Goal: Transaction & Acquisition: Purchase product/service

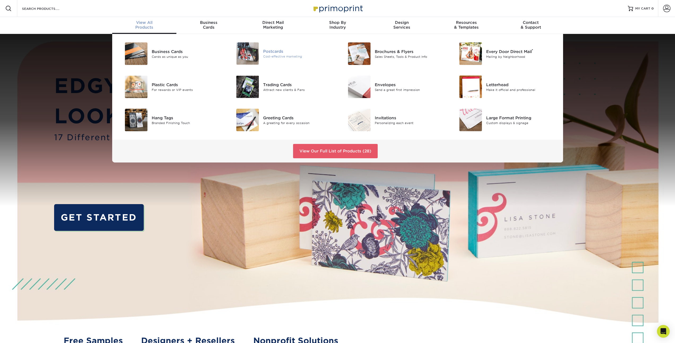
click at [283, 57] on div "Cost-effective marketing" at bounding box center [298, 56] width 70 height 5
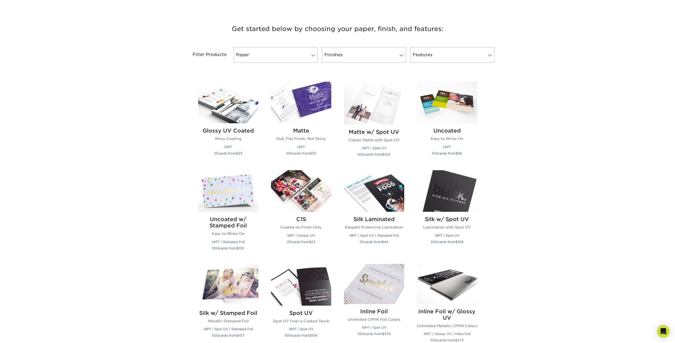
scroll to position [203, 0]
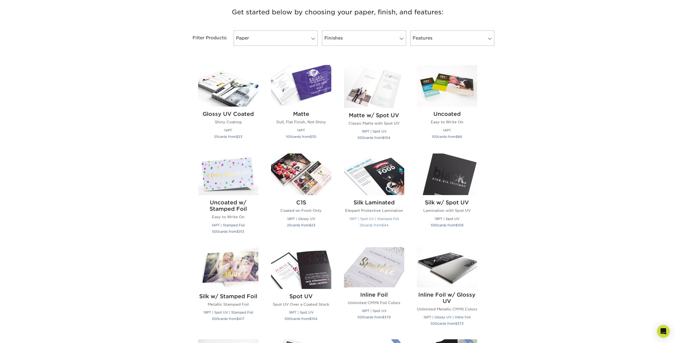
click at [386, 189] on img at bounding box center [374, 175] width 60 height 42
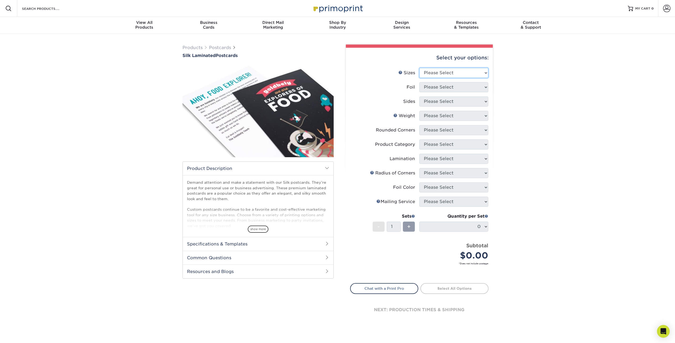
click at [477, 76] on select "Please Select 2" x 4" 2" x 6" 2" x 8" 3" x 5" 3.5" x 3.5" 3.5" x 4" 3.5" x 8.5"…" at bounding box center [454, 73] width 69 height 10
select select "4.00x6.00"
click at [420, 68] on select "Please Select 2" x 4" 2" x 6" 2" x 8" 3" x 5" 3.5" x 3.5" 3.5" x 4" 3.5" x 8.5"…" at bounding box center [454, 73] width 69 height 10
click at [461, 89] on select "Please Select Yes No" at bounding box center [454, 87] width 69 height 10
select select "0"
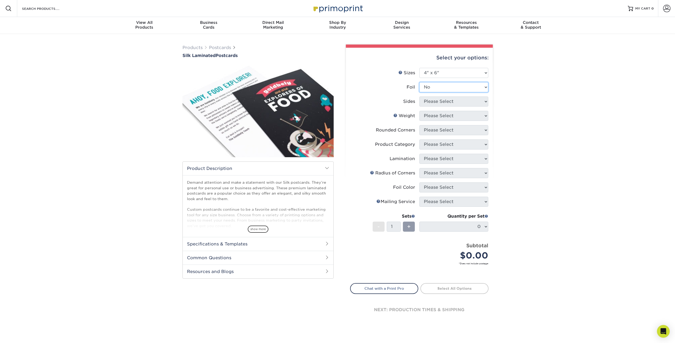
click at [420, 82] on select "Please Select Yes No" at bounding box center [454, 87] width 69 height 10
click at [459, 102] on select "Please Select Print Both Sides Print Front Only" at bounding box center [454, 102] width 69 height 10
select select "13abbda7-1d64-4f25-8bb2-c179b224825d"
click at [420, 97] on select "Please Select Print Both Sides Print Front Only" at bounding box center [454, 102] width 69 height 10
click at [470, 118] on select "Please Select 16PT" at bounding box center [454, 116] width 69 height 10
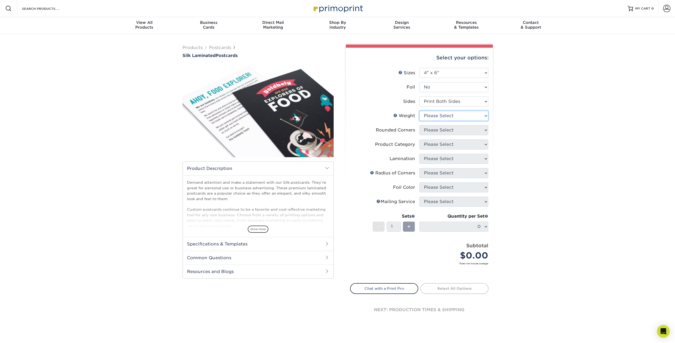
select select "16PT"
click at [420, 111] on select "Please Select 16PT" at bounding box center [454, 116] width 69 height 10
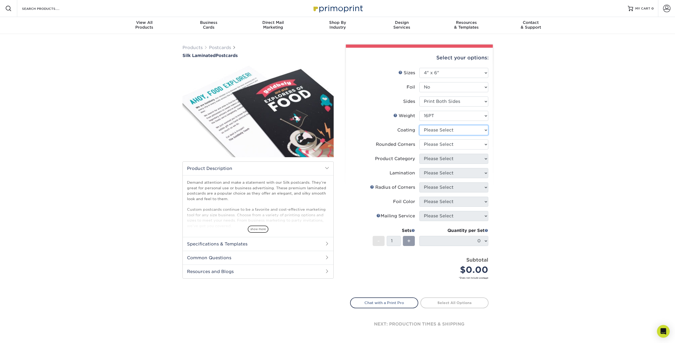
click at [459, 131] on select at bounding box center [454, 130] width 69 height 10
select select "3e7618de-abca-4bda-9f97-8b9129e913d8"
click at [420, 125] on select at bounding box center [454, 130] width 69 height 10
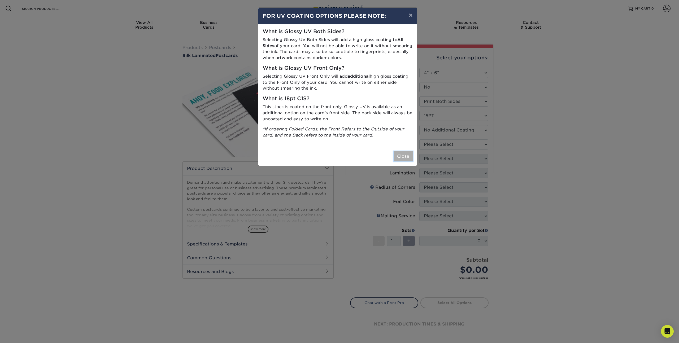
click at [401, 158] on button "Close" at bounding box center [403, 157] width 19 height 10
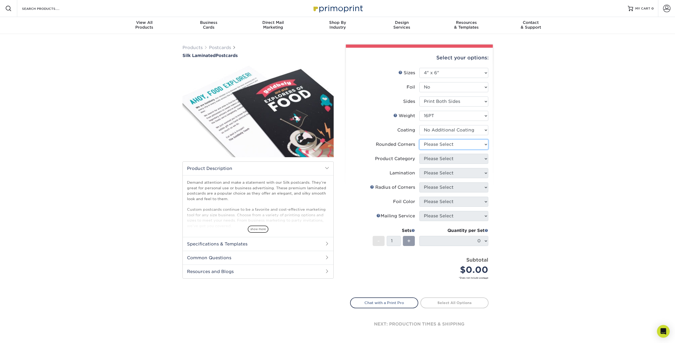
click at [458, 147] on select "Please Select Yes - Round 4 Corners No" at bounding box center [454, 145] width 69 height 10
select select "0"
click at [420, 140] on select "Please Select Yes - Round 4 Corners No" at bounding box center [454, 145] width 69 height 10
click at [434, 161] on form "Sizes Help Sizes Please Select 2" x 4" 2" x 6" 2" x 8" 3" x 5" 3.5" x 3.5" 3.5"…" at bounding box center [419, 180] width 139 height 224
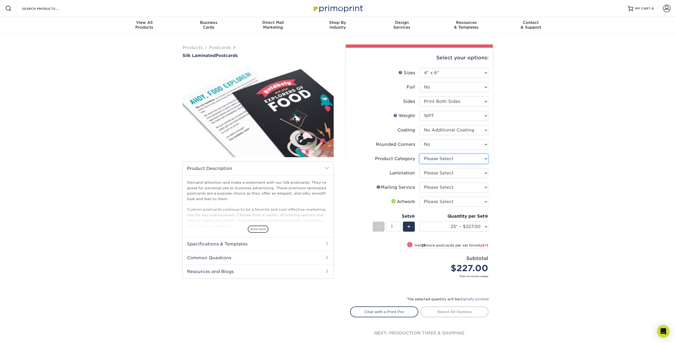
click at [465, 160] on select "Please Select Postcards" at bounding box center [454, 159] width 69 height 10
select select "9b7272e0-d6c8-4c3c-8e97-d3a1bcdab858"
click at [420, 154] on select "Please Select Postcards" at bounding box center [454, 159] width 69 height 10
click at [479, 170] on select "Please Select Silk" at bounding box center [454, 173] width 69 height 10
select select "ccacb42f-45f7-42d3-bbd3-7c8421cf37f0"
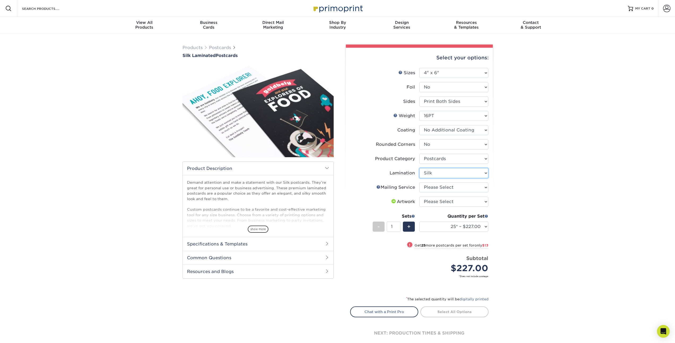
click at [420, 168] on select "Please Select Silk" at bounding box center [454, 173] width 69 height 10
click at [466, 188] on select "Please Select No Direct Mailing Service No, I will mail/stamp/imprint Direct Ma…" at bounding box center [454, 188] width 69 height 10
select select "3e5e9bdd-d78a-4c28-a41d-fe1407925ca6"
click at [420, 183] on select "Please Select No Direct Mailing Service No, I will mail/stamp/imprint Direct Ma…" at bounding box center [454, 188] width 69 height 10
click at [476, 203] on select "Please Select I will upload files I need a design - $150" at bounding box center [454, 202] width 69 height 10
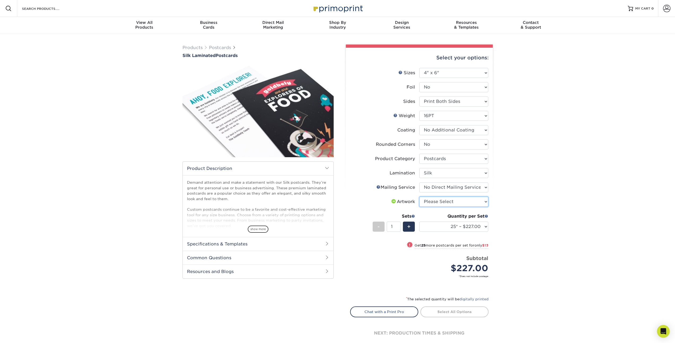
select select "upload"
click at [420, 197] on select "Please Select I will upload files I need a design - $150" at bounding box center [454, 202] width 69 height 10
click at [486, 228] on select "25* – $227.00 50* – $240.00 75* – $252.00 100* – $258.00 250* – $264.00 500 – $…" at bounding box center [454, 227] width 69 height 10
